Goal: Information Seeking & Learning: Learn about a topic

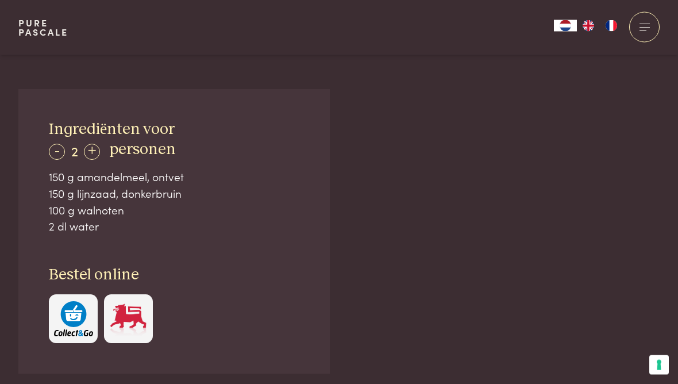
scroll to position [598, 0]
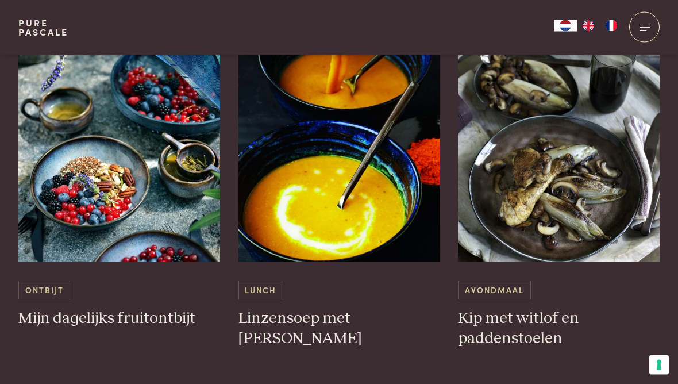
scroll to position [582, 0]
click at [44, 288] on span "Ontbijt" at bounding box center [44, 289] width 52 height 19
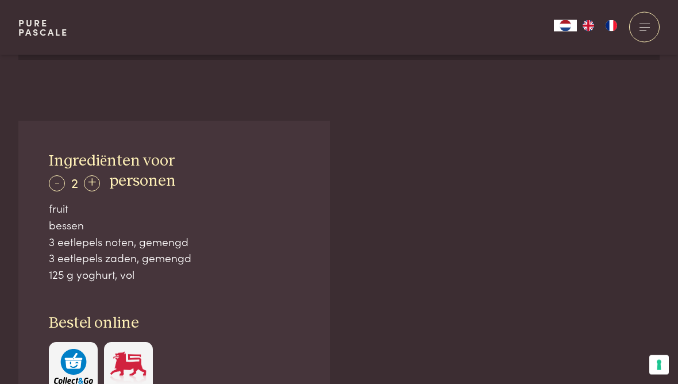
scroll to position [683, 0]
click at [55, 182] on div "-" at bounding box center [57, 183] width 16 height 16
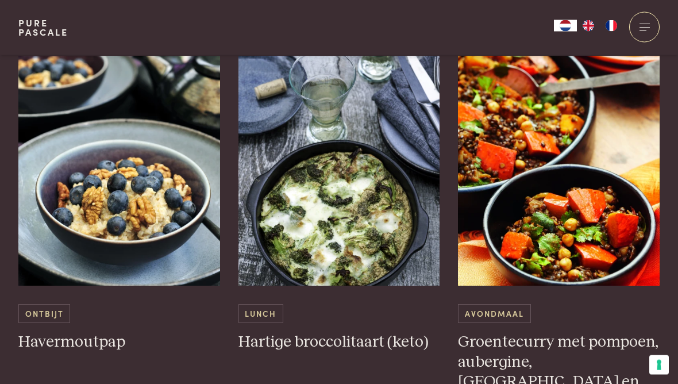
scroll to position [1478, 0]
click at [88, 227] on img at bounding box center [119, 171] width 202 height 230
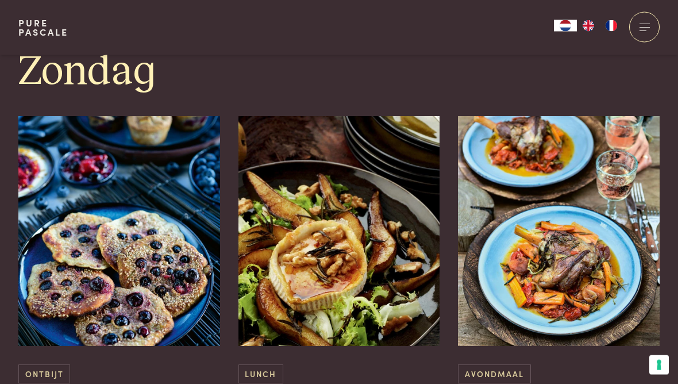
scroll to position [3363, 0]
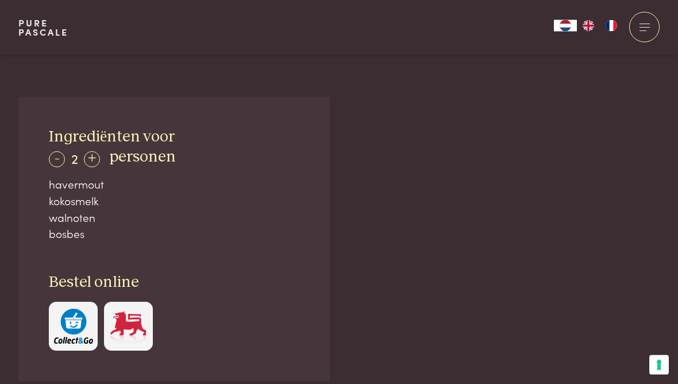
scroll to position [707, 0]
click at [54, 160] on div "-" at bounding box center [57, 159] width 16 height 16
